Goal: Find contact information: Find contact information

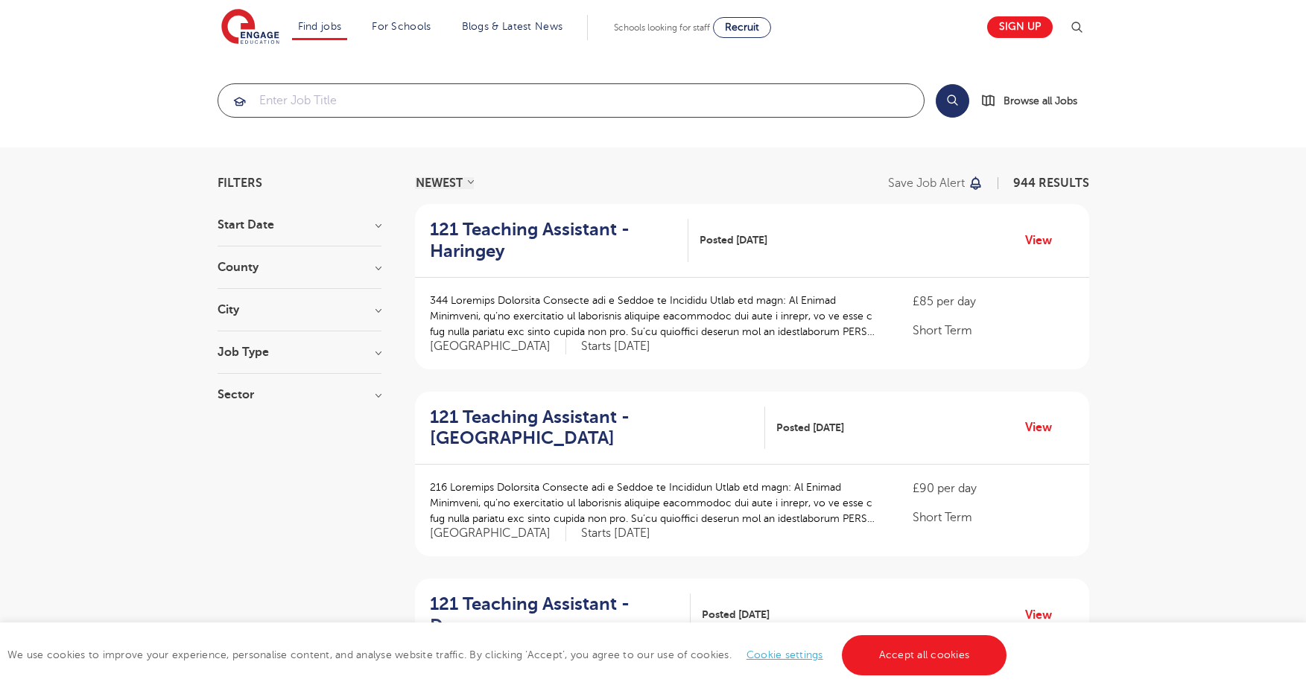
click at [424, 105] on input "search" at bounding box center [570, 100] width 705 height 33
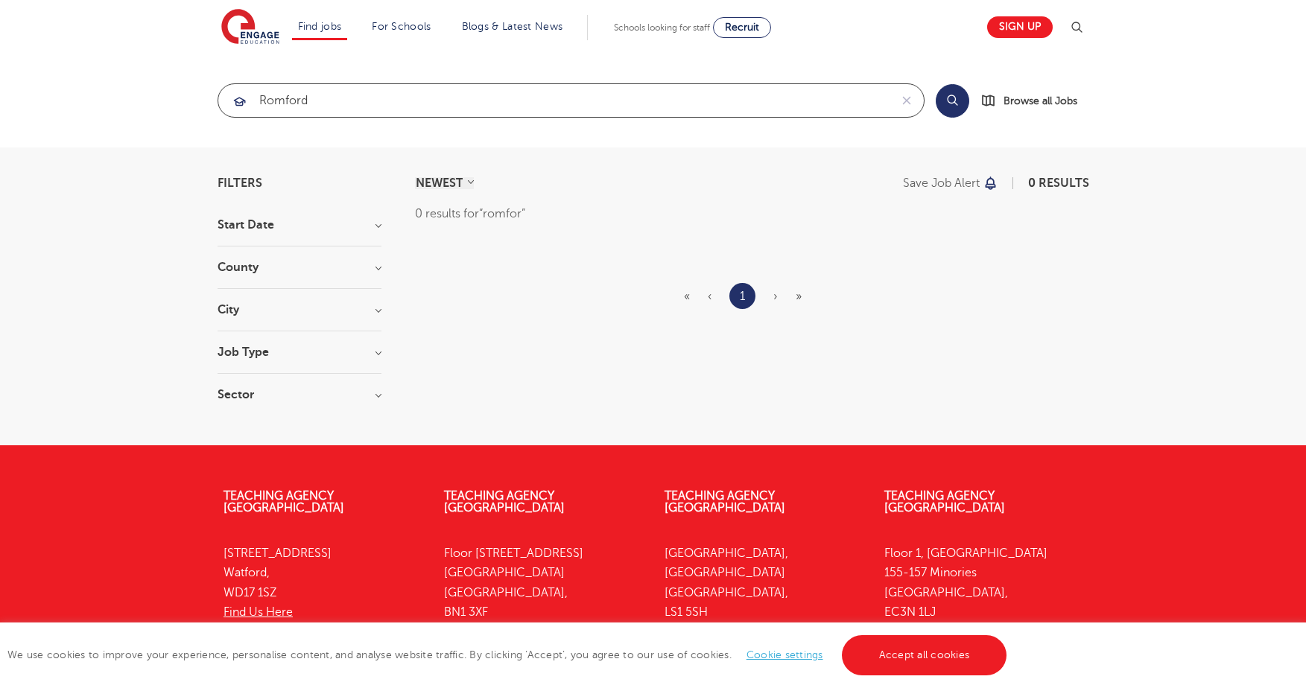
type input "romford"
click button "Submit" at bounding box center [0, 0] width 0 height 0
drag, startPoint x: 36, startPoint y: 42, endPoint x: 78, endPoint y: 26, distance: 44.5
click at [36, 42] on header "Find jobs All vacancies We have one of the UK's largest database. and with hund…" at bounding box center [653, 27] width 1306 height 54
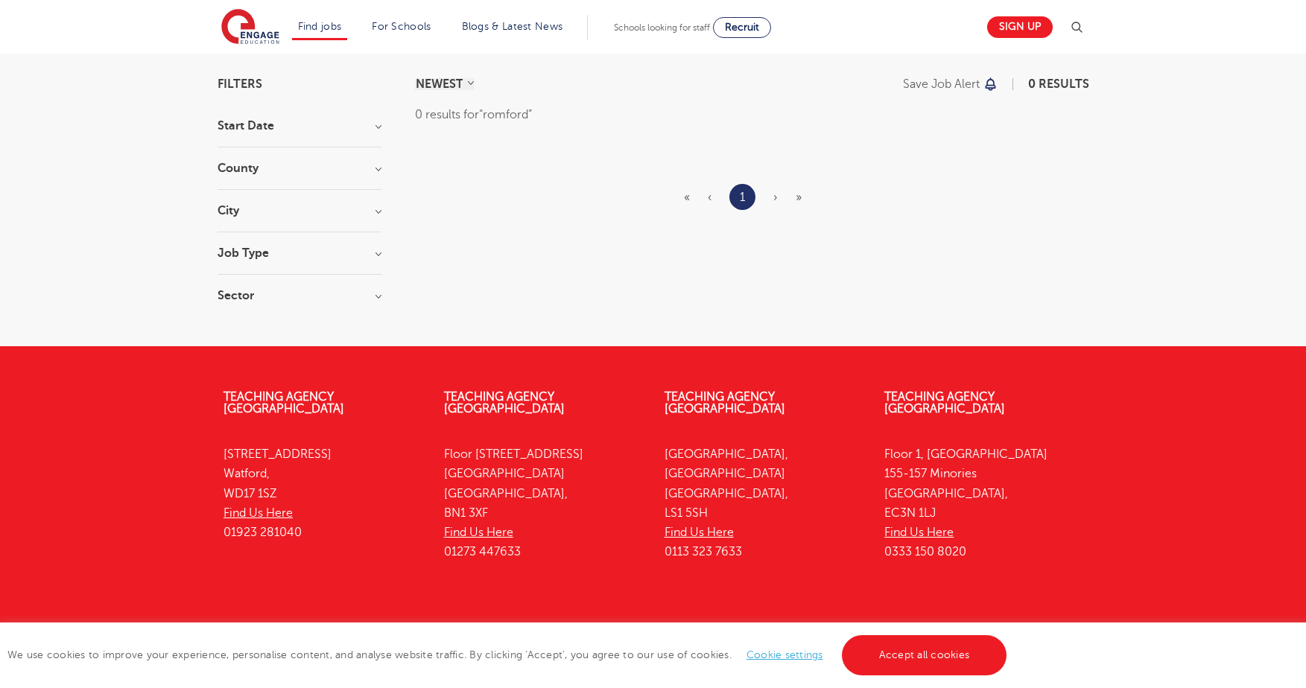
scroll to position [125, 0]
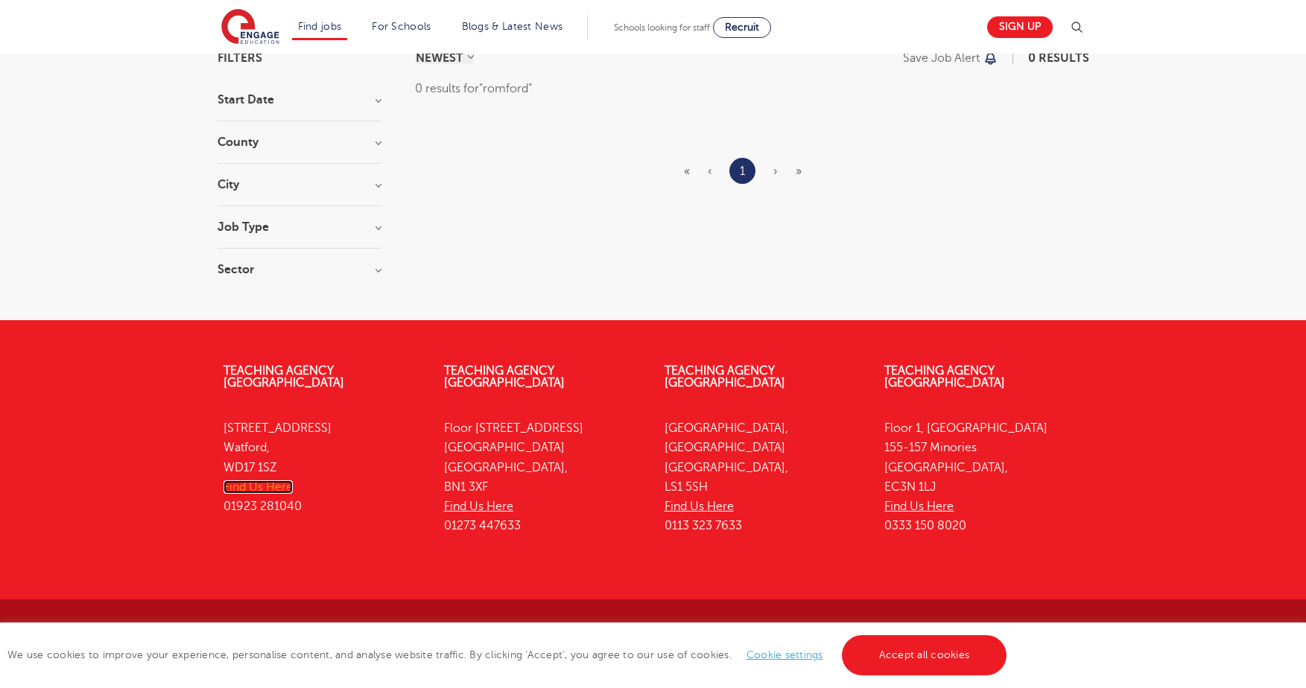
click at [260, 480] on link "Find Us Here" at bounding box center [257, 486] width 69 height 13
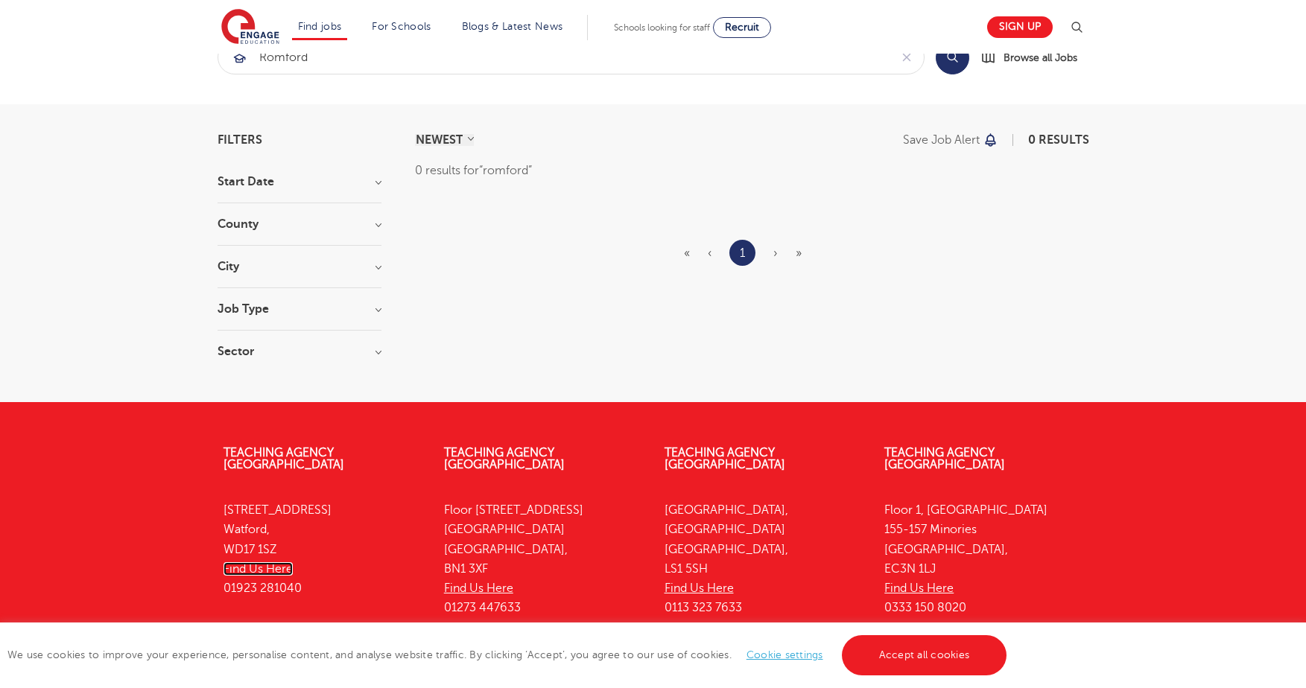
scroll to position [0, 0]
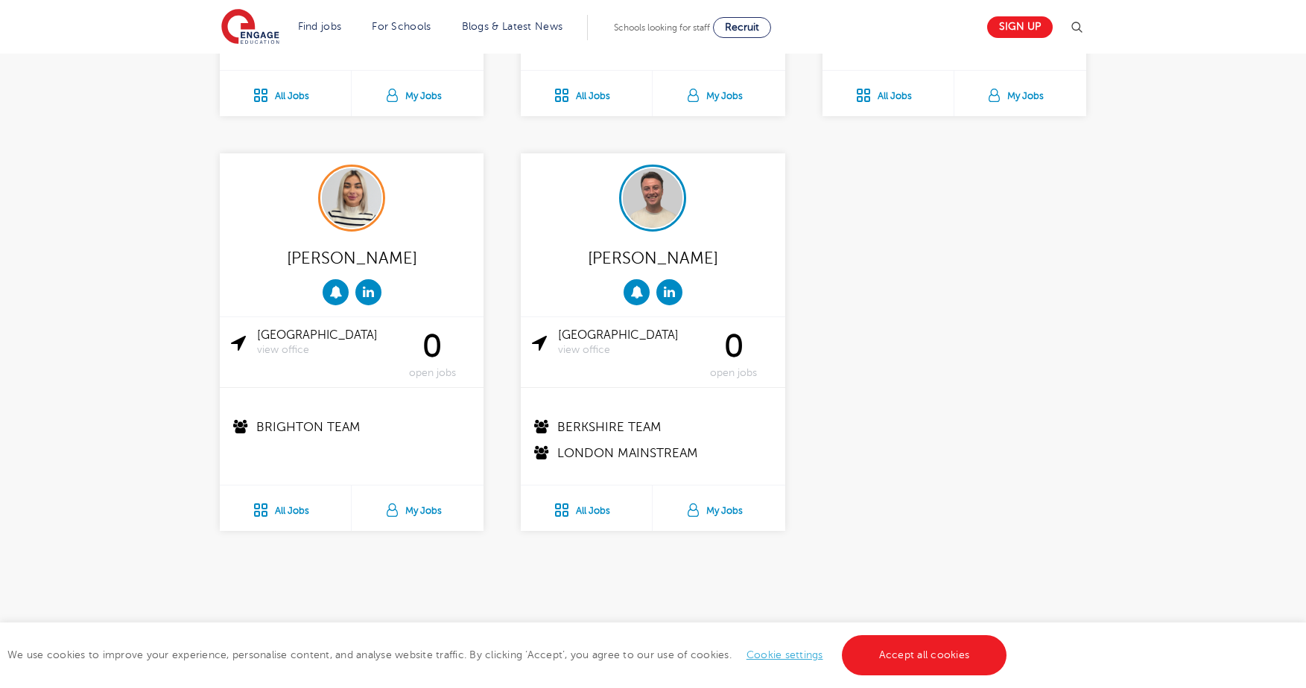
scroll to position [2979, 0]
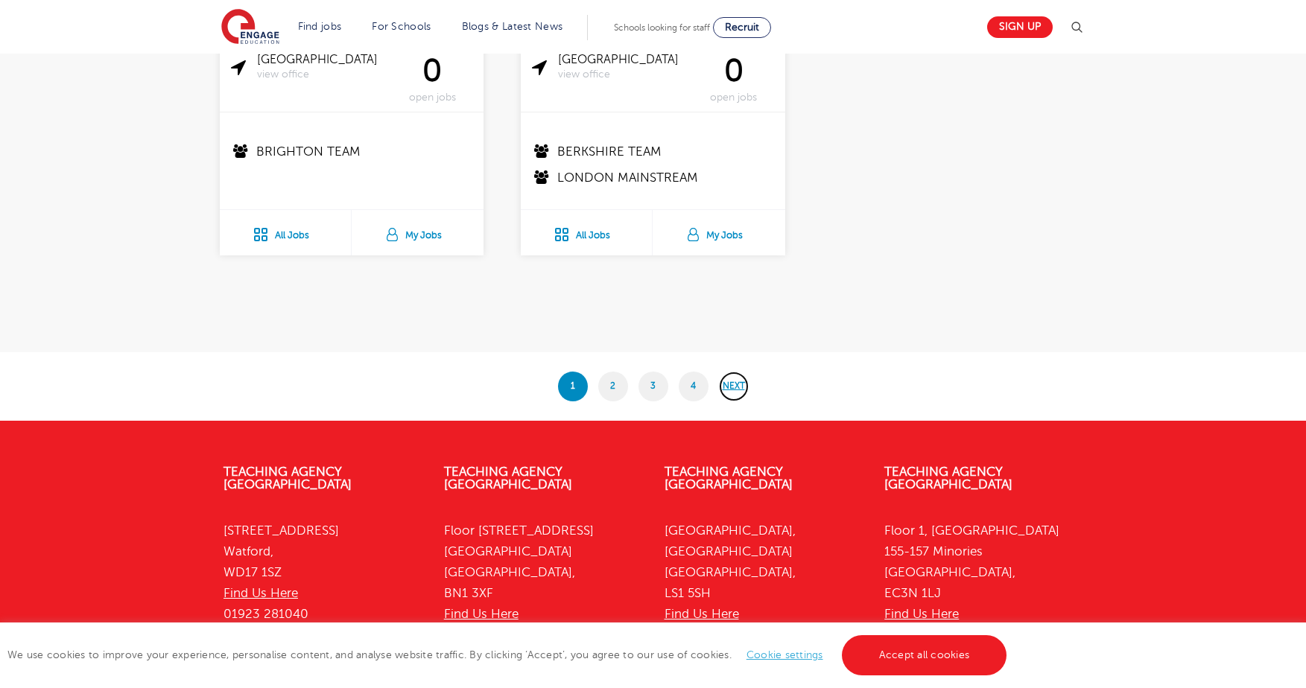
click at [737, 389] on link "Next" at bounding box center [734, 387] width 30 height 30
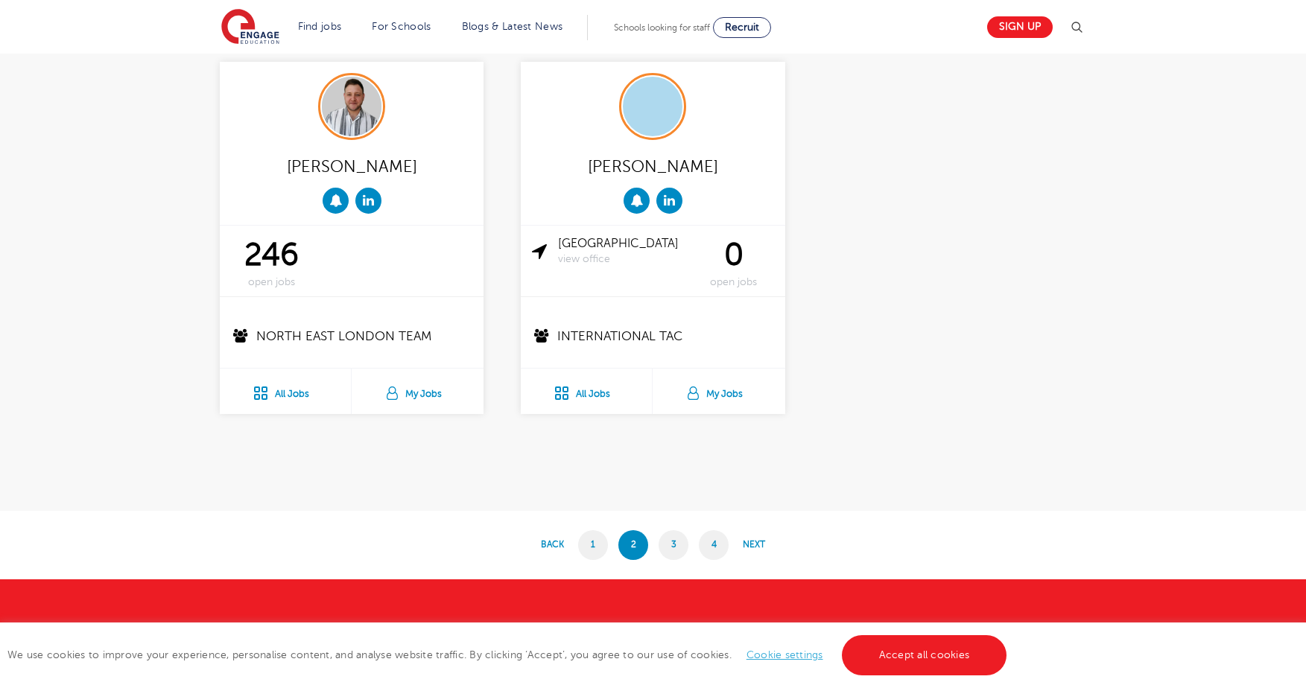
scroll to position [2830, 0]
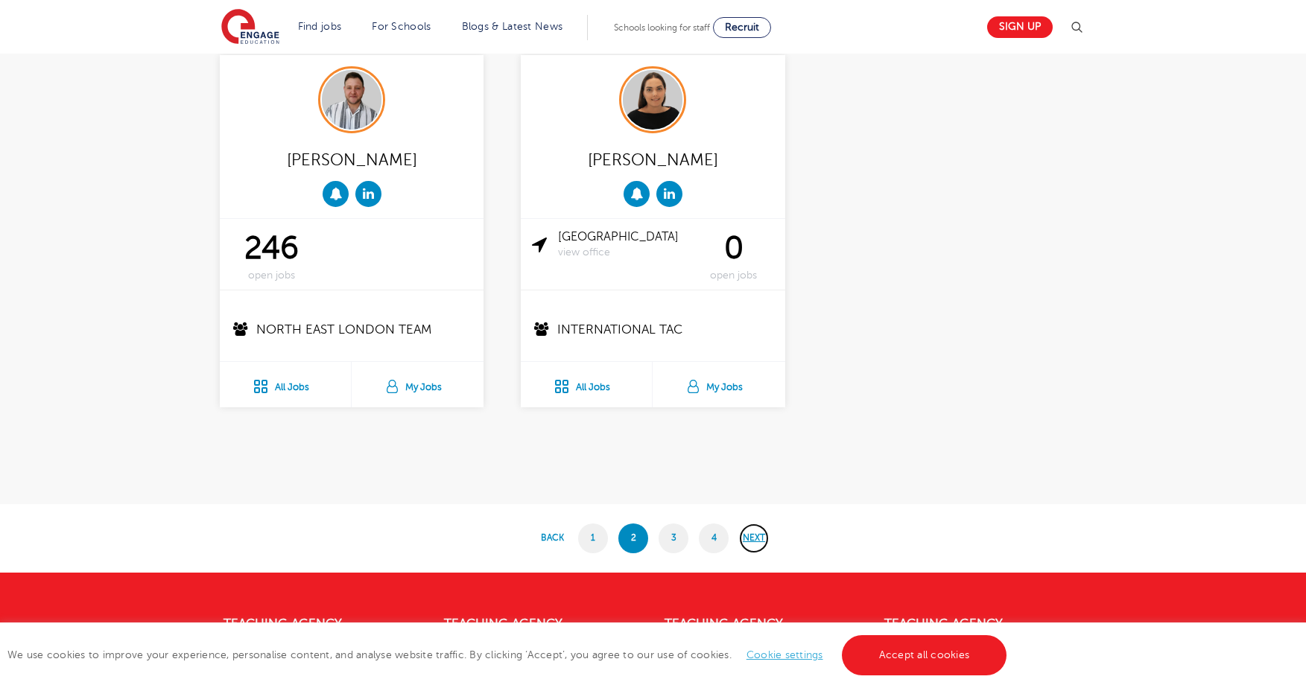
click at [753, 538] on link "Next" at bounding box center [754, 539] width 30 height 30
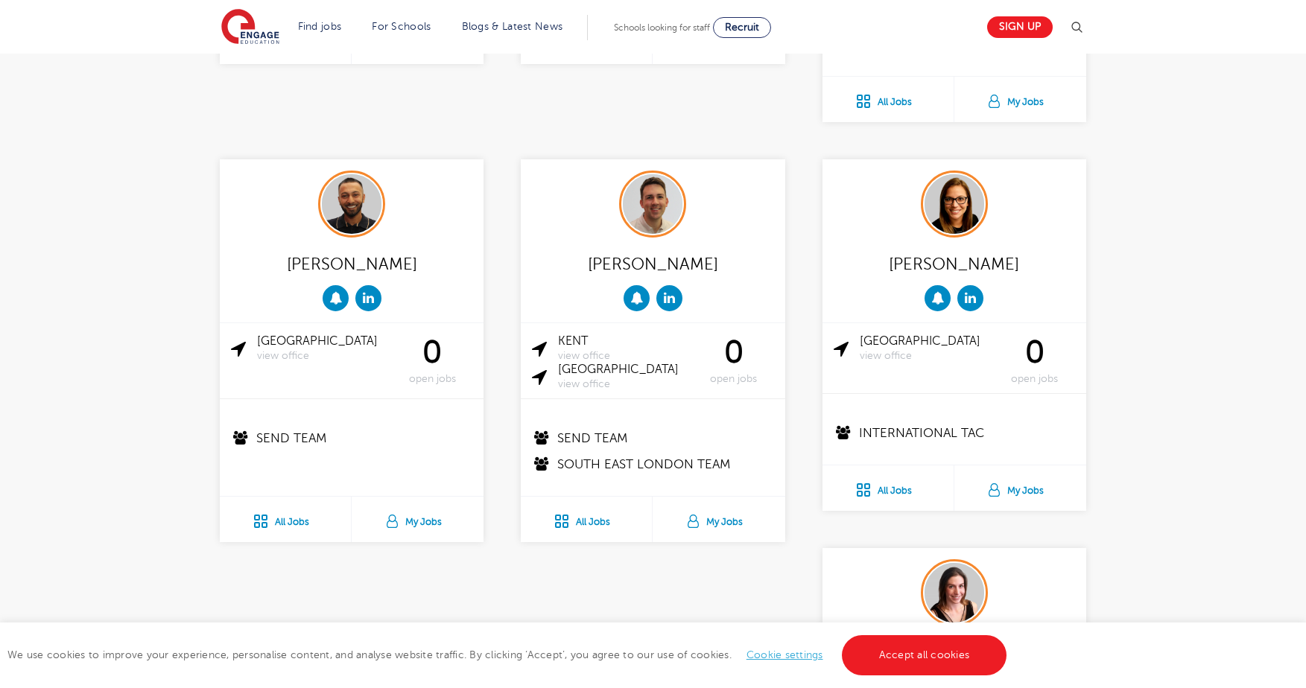
scroll to position [2917, 0]
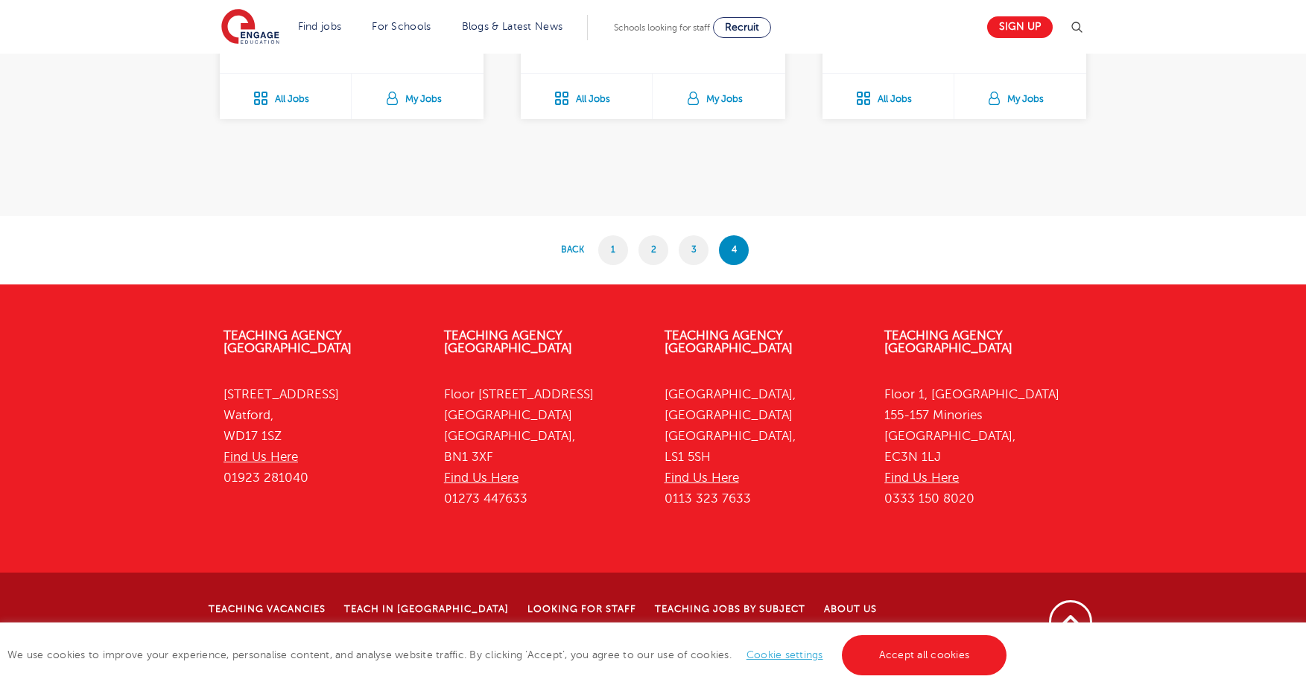
scroll to position [2383, 0]
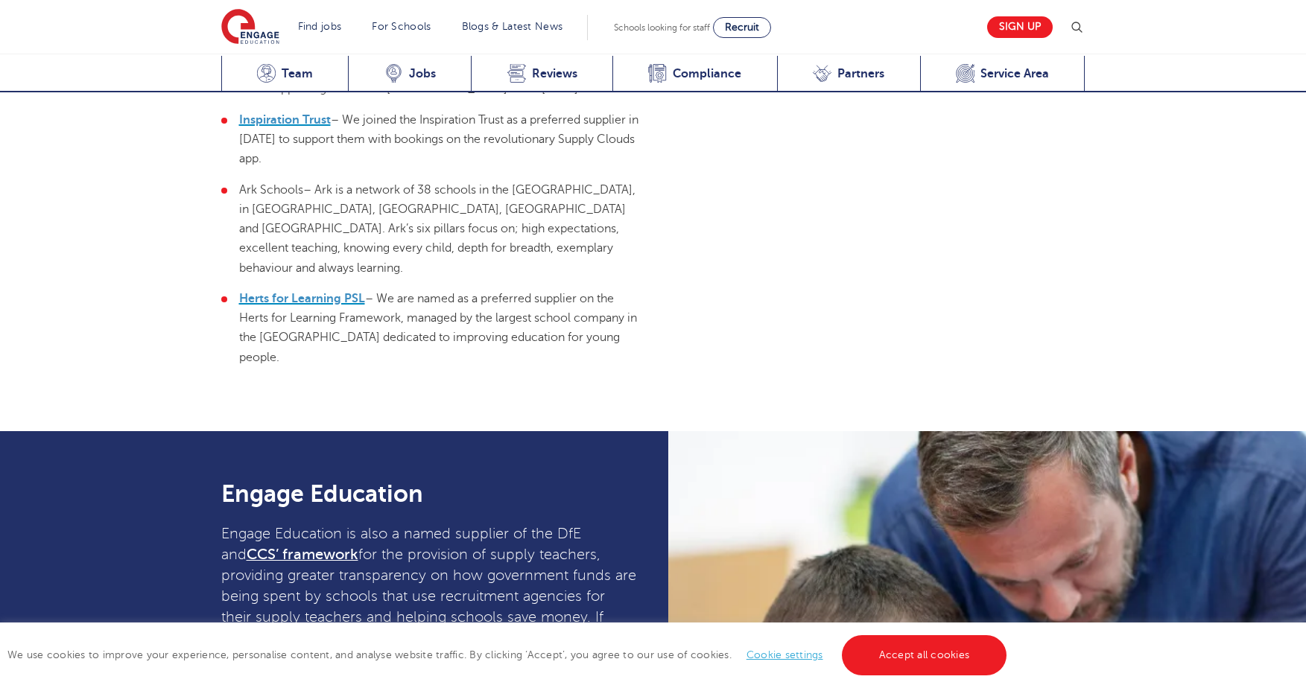
scroll to position [4081, 0]
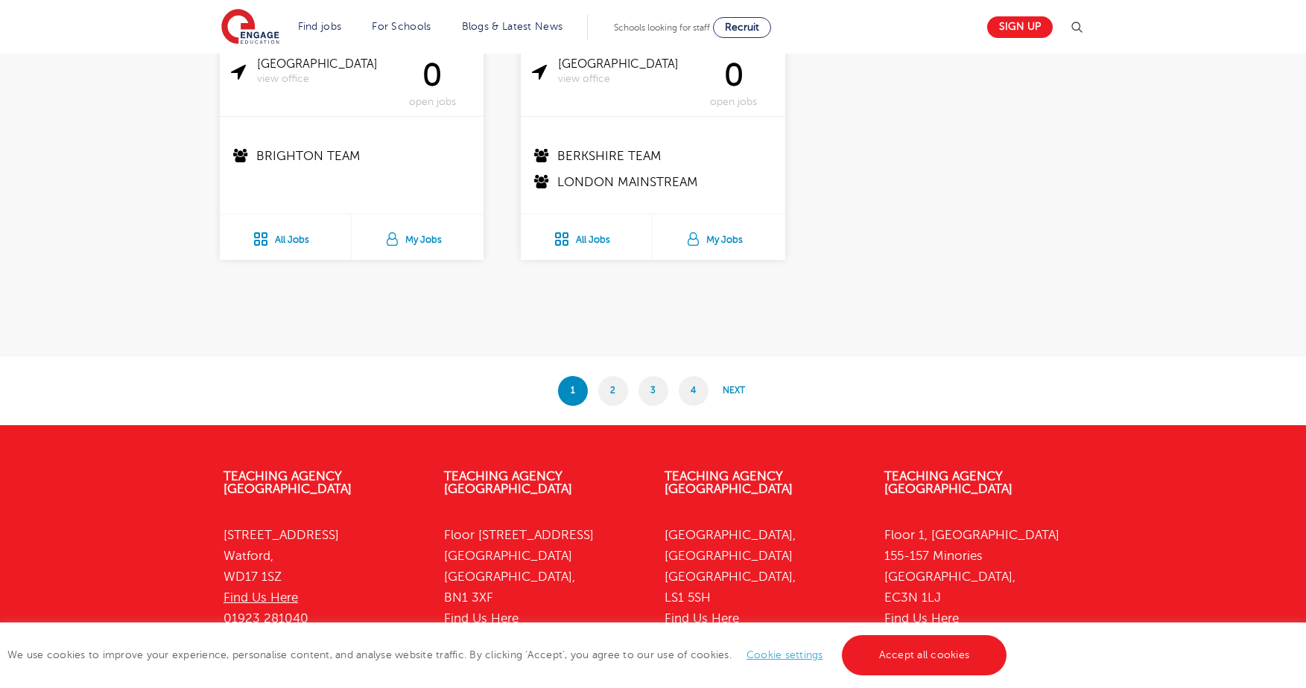
scroll to position [2979, 0]
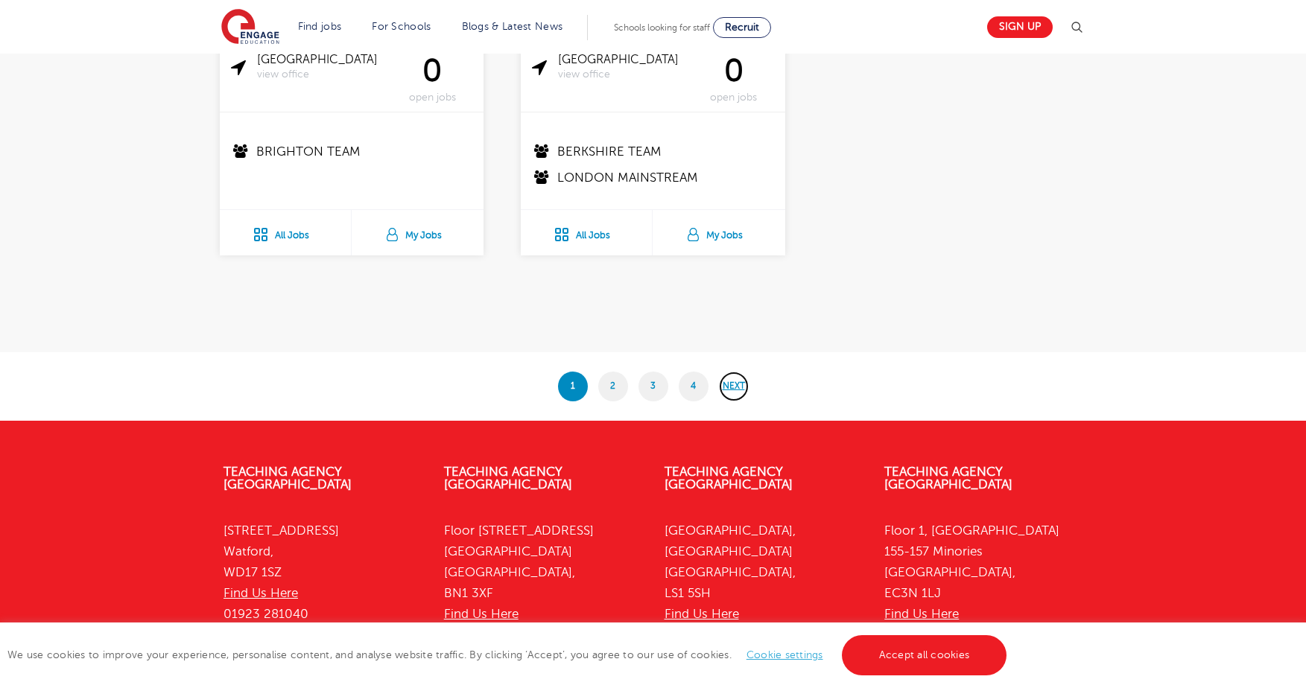
click at [733, 394] on link "Next" at bounding box center [734, 387] width 30 height 30
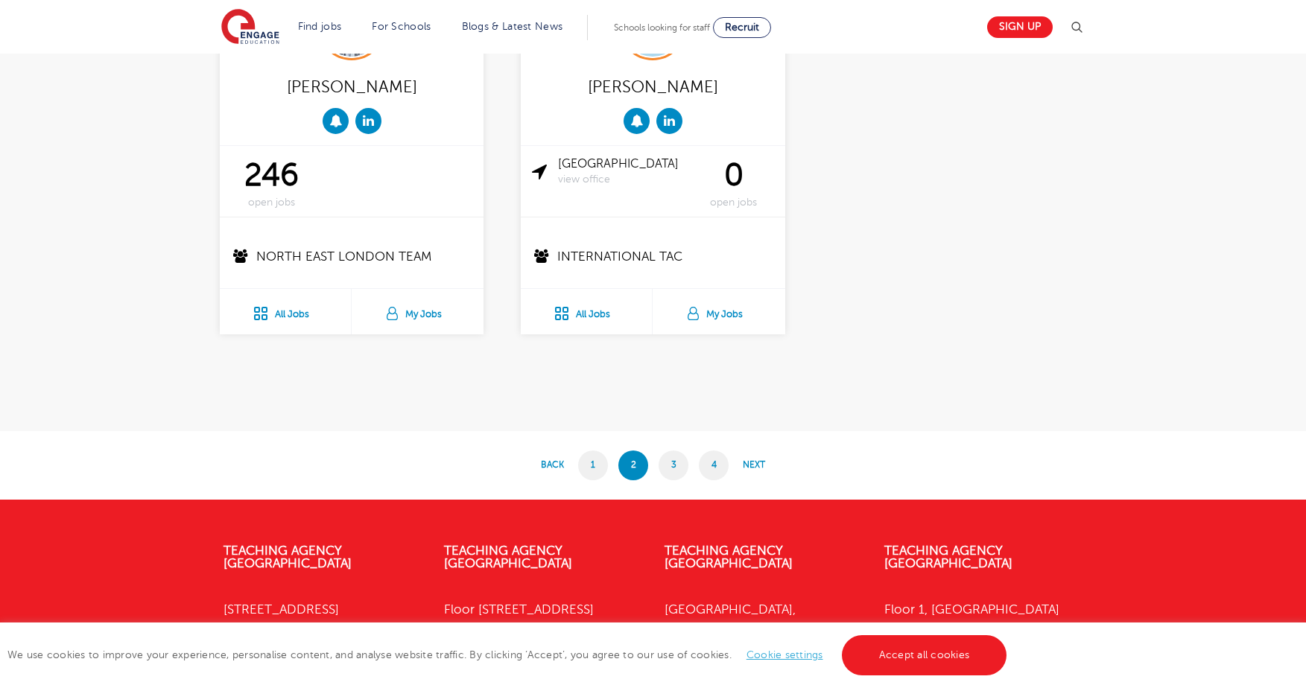
scroll to position [2905, 0]
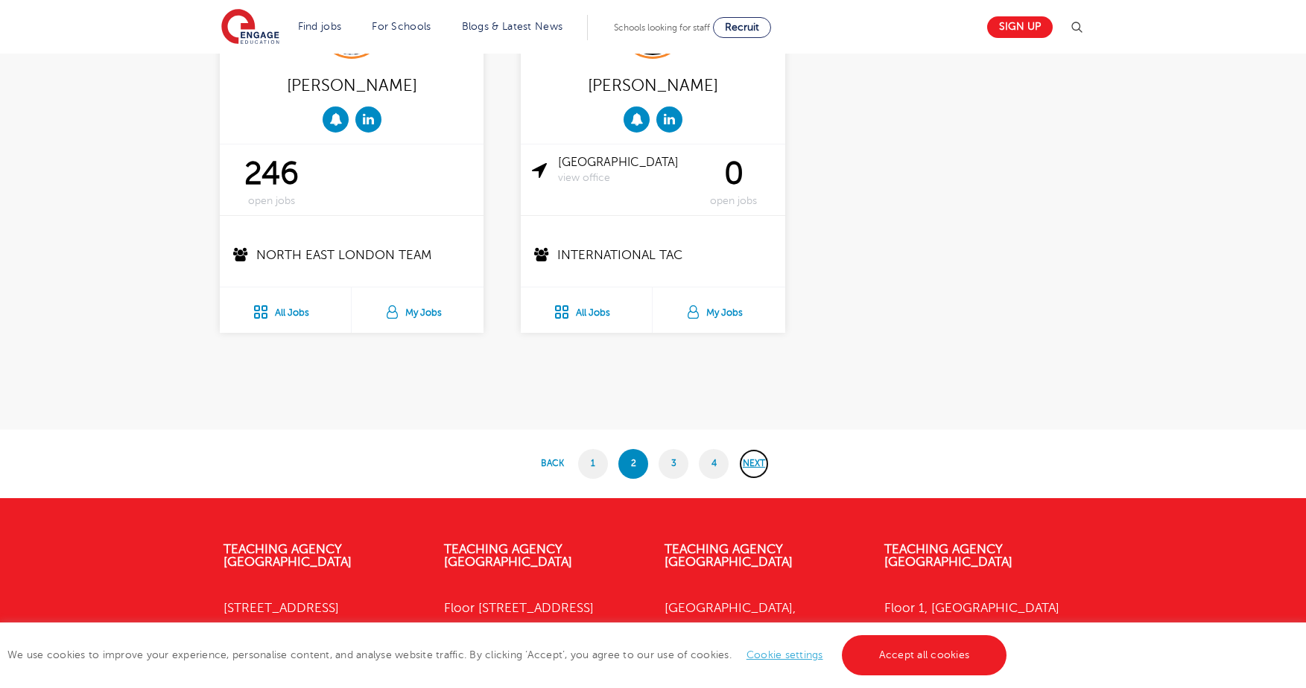
click at [745, 467] on link "Next" at bounding box center [754, 464] width 30 height 30
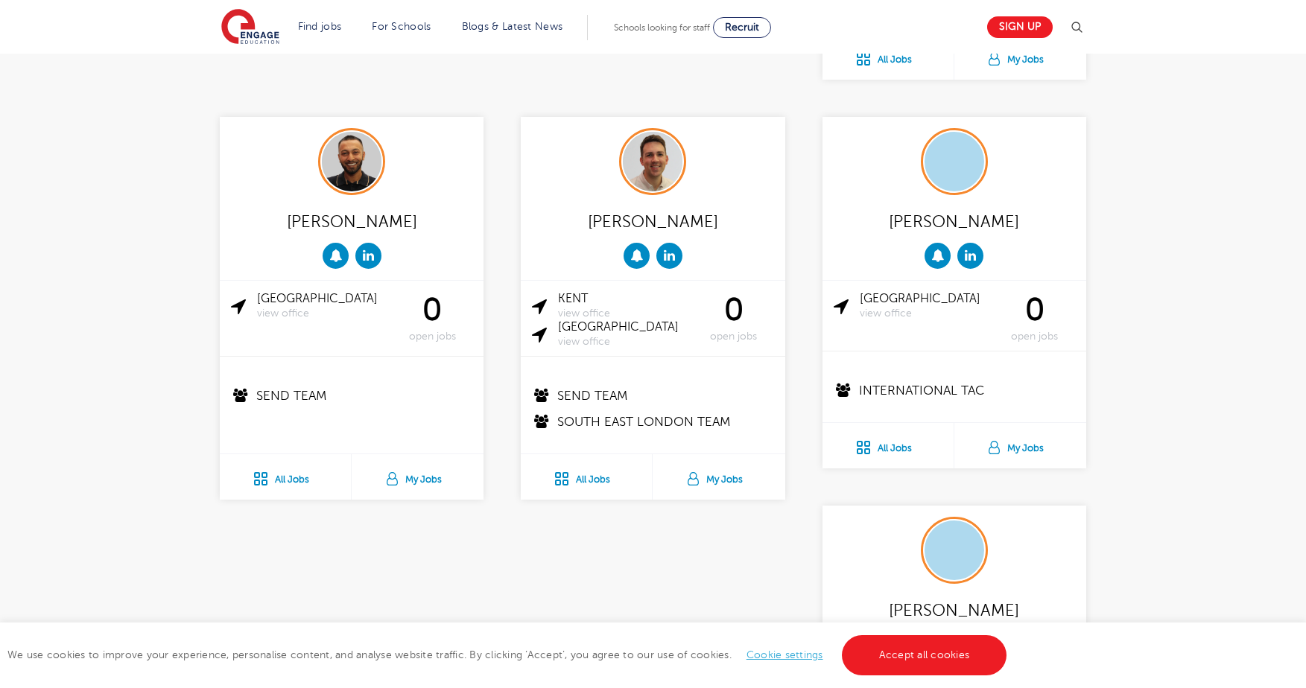
scroll to position [2979, 0]
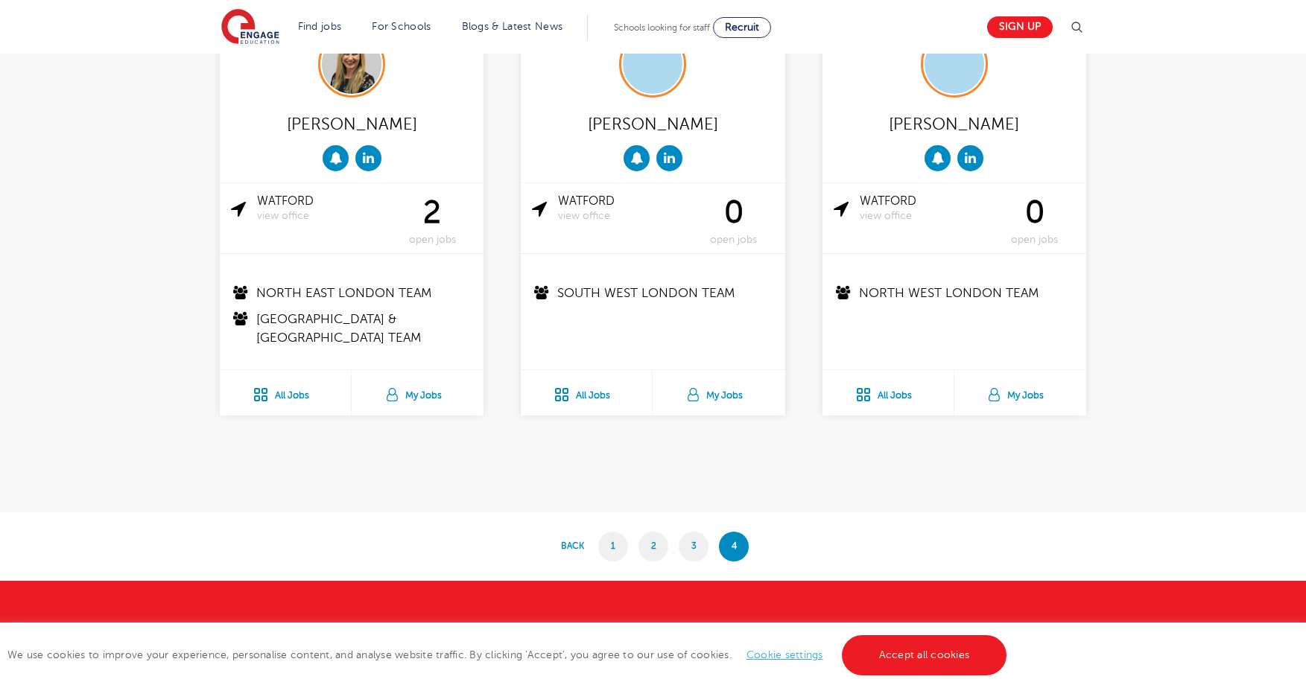
scroll to position [1936, 0]
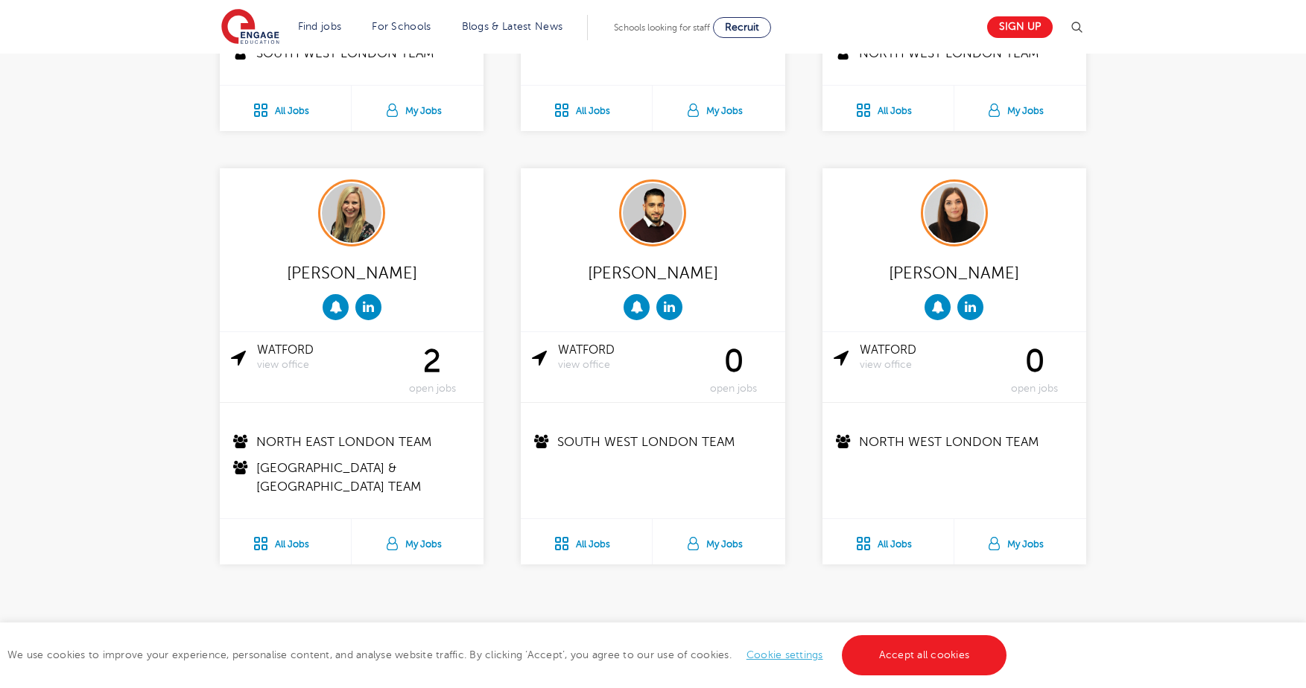
drag, startPoint x: 405, startPoint y: 273, endPoint x: 302, endPoint y: 273, distance: 102.8
click at [302, 273] on div "Bridget Hicks" at bounding box center [351, 272] width 241 height 29
copy div "Bridget Hicks"
click at [461, 504] on div "North East London Team North London & Hertfordshire Team" at bounding box center [353, 458] width 266 height 112
click at [352, 220] on img at bounding box center [352, 213] width 60 height 60
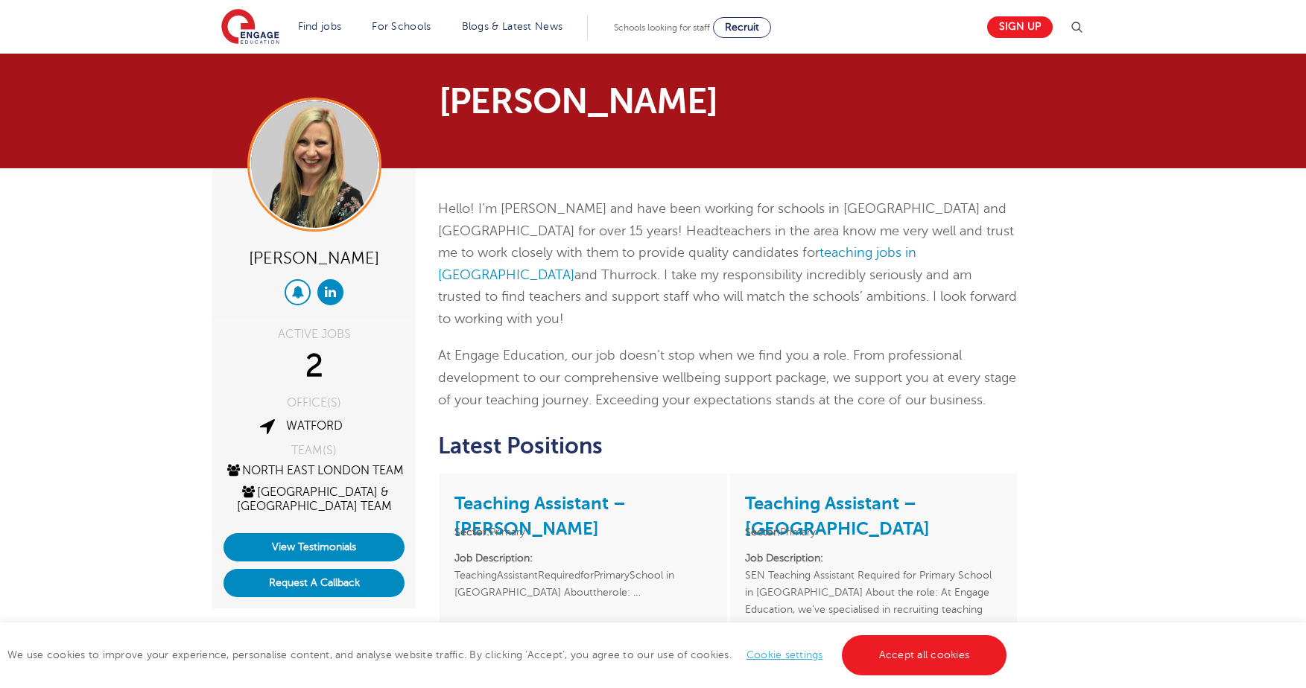
click at [296, 293] on icon at bounding box center [297, 291] width 13 height 13
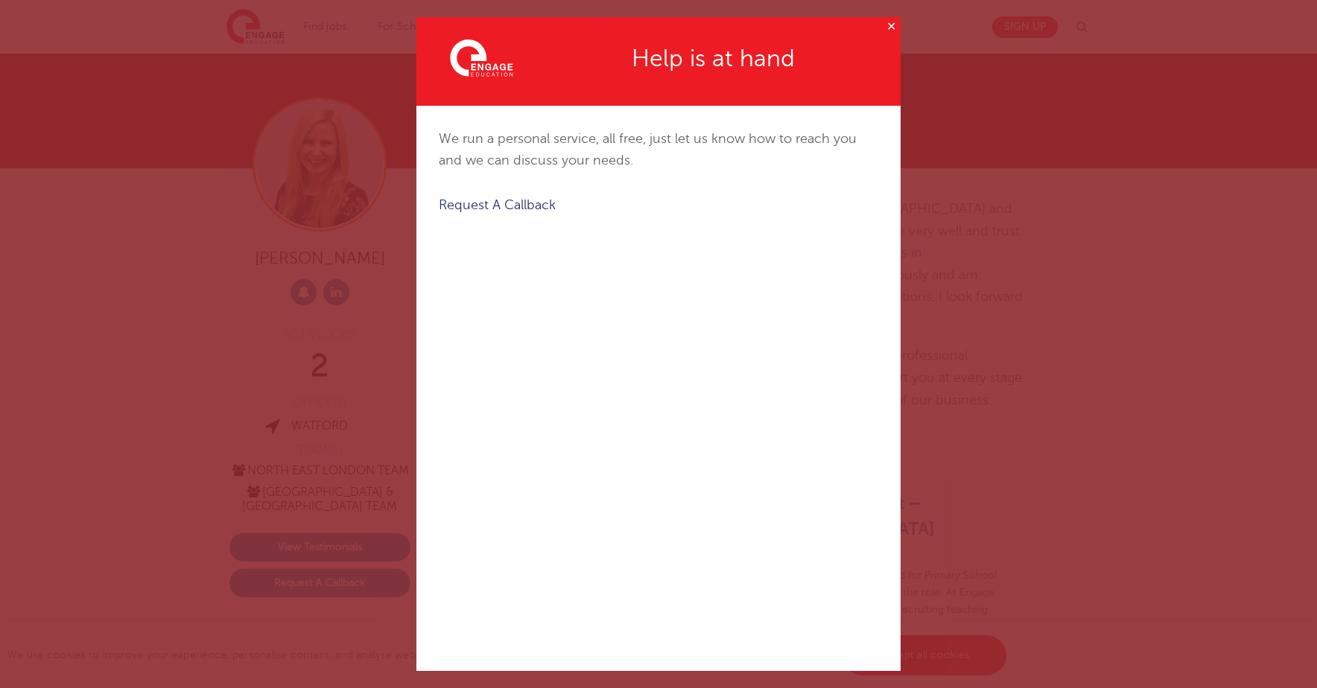
click at [883, 25] on button "✕" at bounding box center [891, 26] width 19 height 19
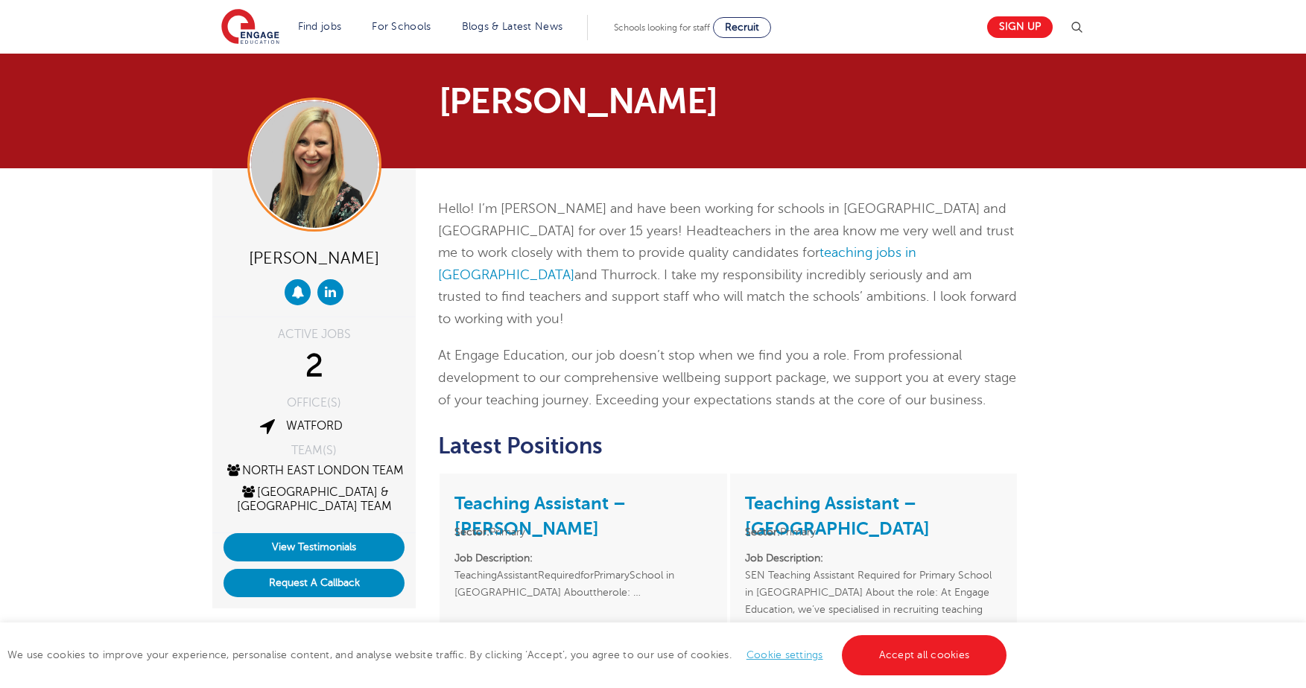
click at [18, 239] on div "[PERSON_NAME] ACTIVE JOBS 2 OFFICE(S) Watford TEAM(S) North East London Team No…" at bounding box center [653, 495] width 1306 height 654
